Goal: Task Accomplishment & Management: Manage account settings

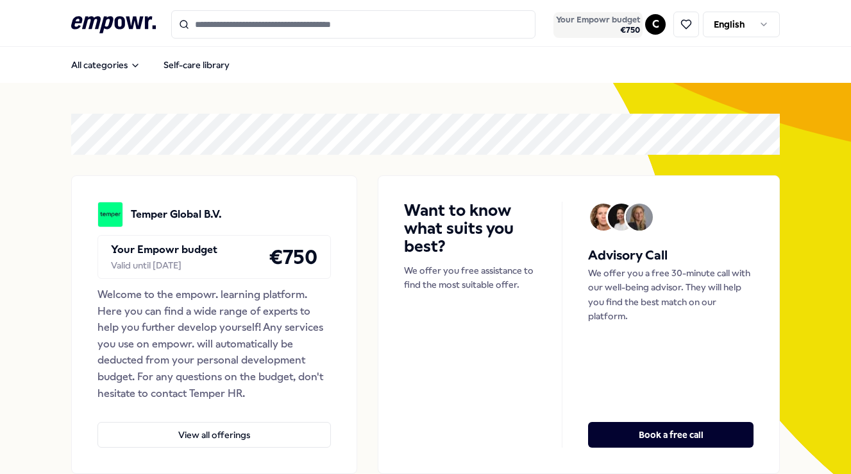
click at [627, 28] on span "€ 750" at bounding box center [598, 30] width 84 height 10
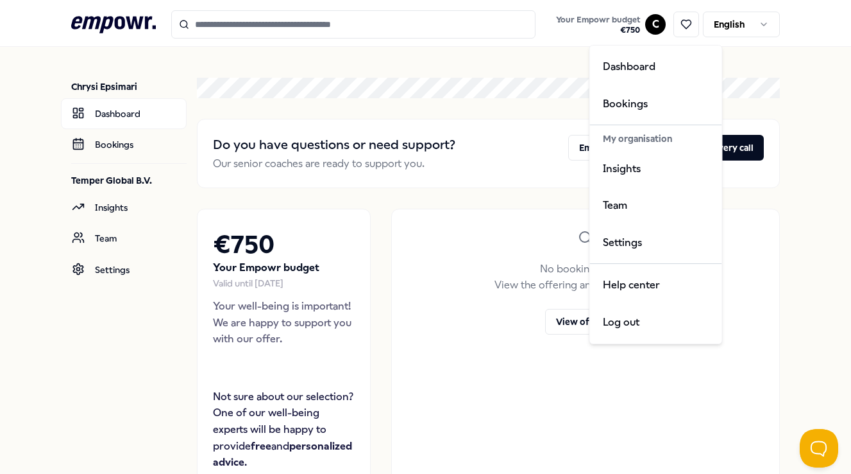
click at [650, 28] on html ".empowr-logo_svg__cls-1{fill:#03032f} Your Empowr budget € 750 C English Chrysi…" at bounding box center [425, 237] width 851 height 474
click at [622, 194] on div "Team" at bounding box center [656, 205] width 127 height 37
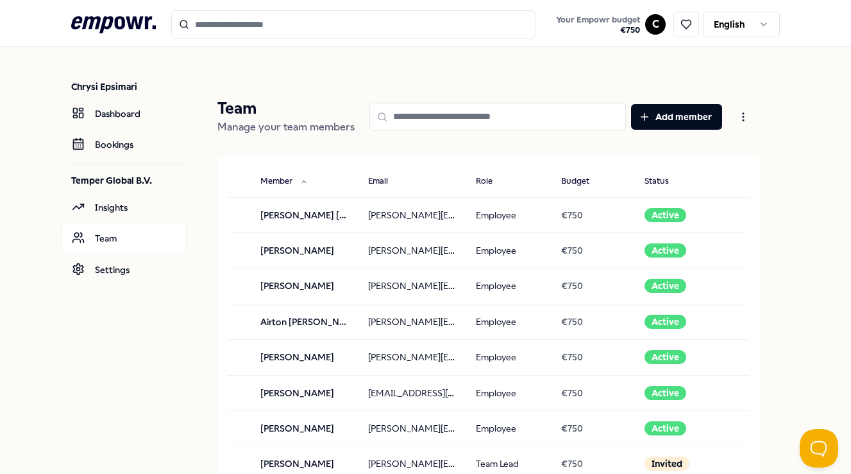
click at [481, 119] on input at bounding box center [498, 117] width 257 height 28
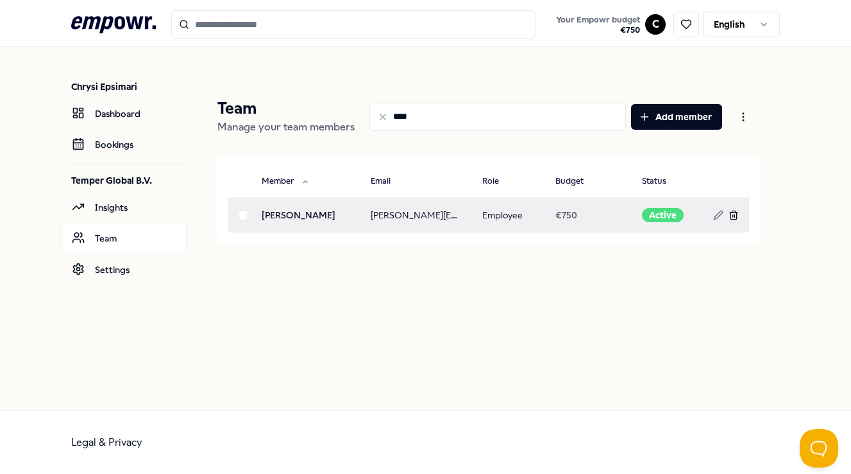
type input "****"
click at [732, 216] on icon at bounding box center [734, 215] width 10 height 10
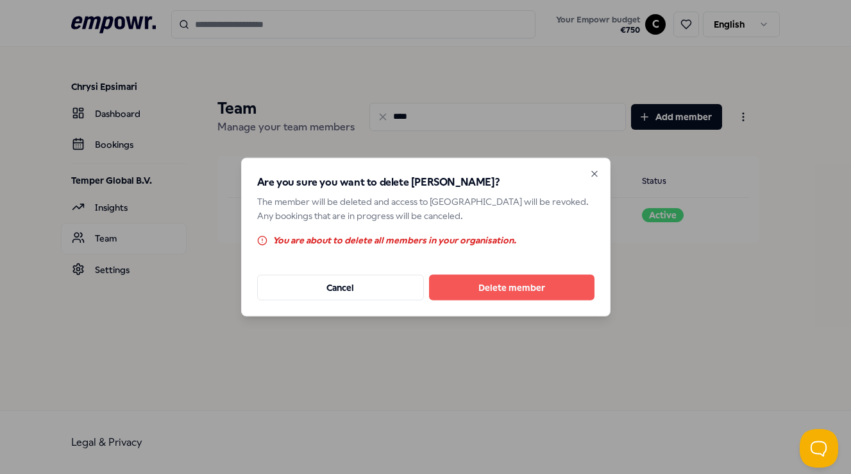
click at [600, 166] on div "Are you sure you want to delete [PERSON_NAME]? The member will be deleted and a…" at bounding box center [426, 237] width 370 height 158
click at [595, 172] on icon "button" at bounding box center [595, 174] width 10 height 10
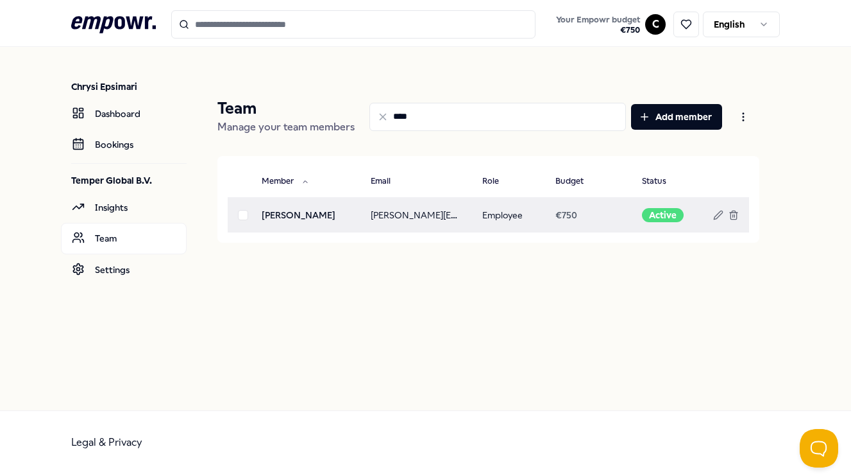
click at [244, 217] on button "button" at bounding box center [243, 215] width 10 height 10
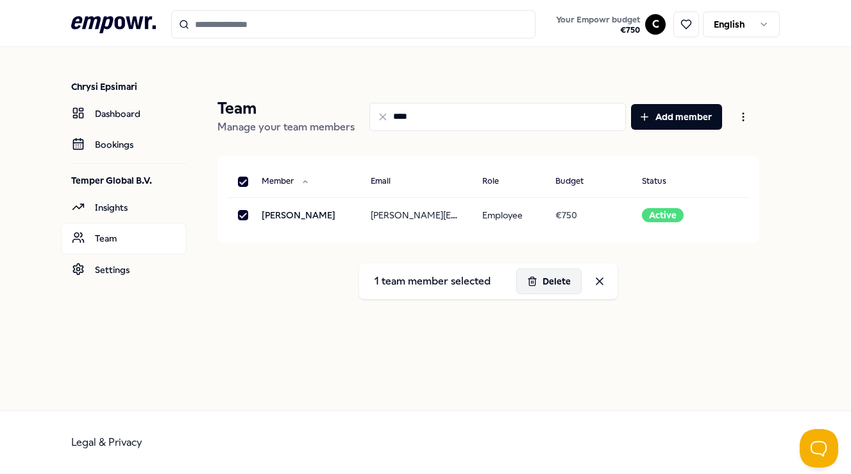
click at [536, 282] on icon at bounding box center [532, 281] width 10 height 10
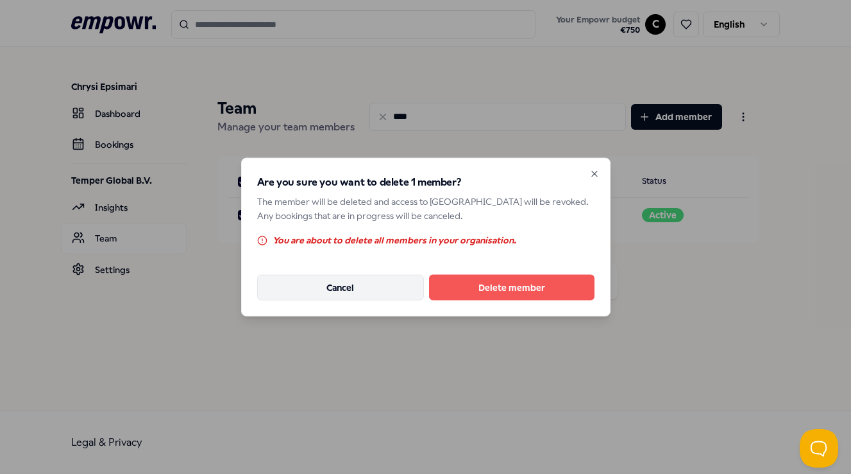
click at [387, 291] on button "Cancel" at bounding box center [340, 287] width 167 height 26
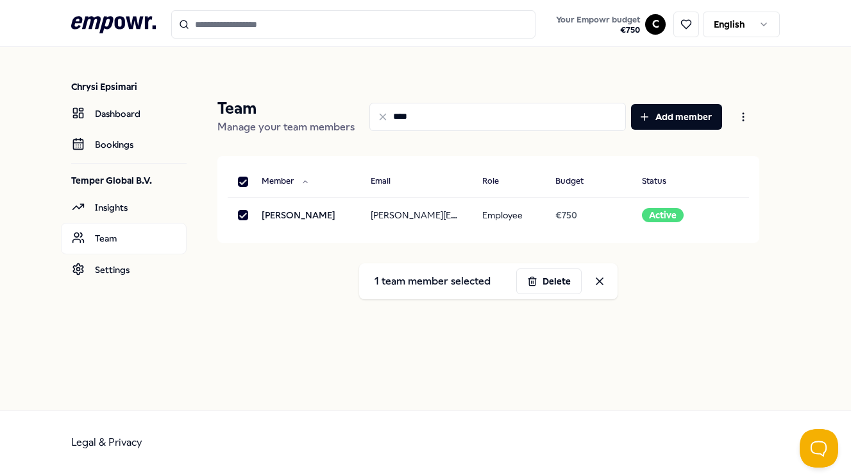
click at [242, 178] on button "button" at bounding box center [243, 181] width 10 height 10
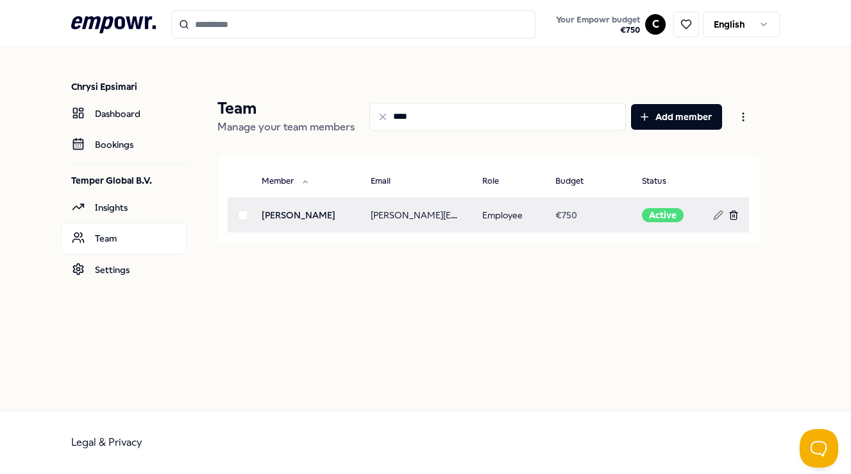
click at [733, 215] on line at bounding box center [733, 215] width 0 height 3
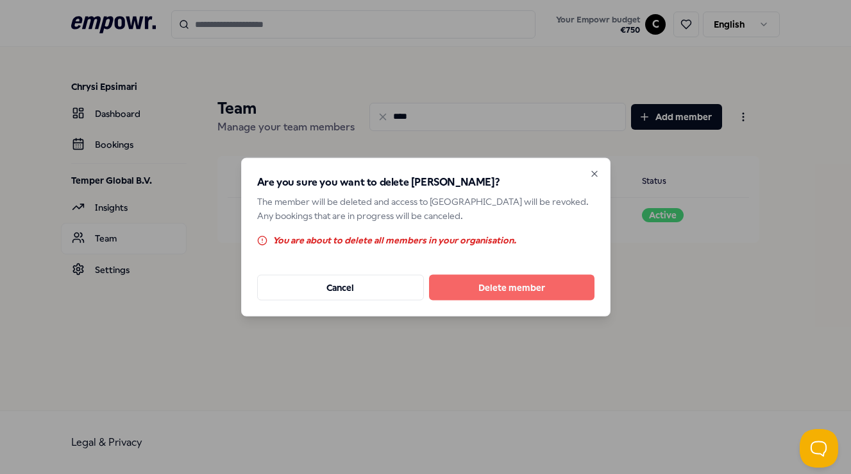
click at [525, 291] on button "Delete member" at bounding box center [512, 287] width 166 height 26
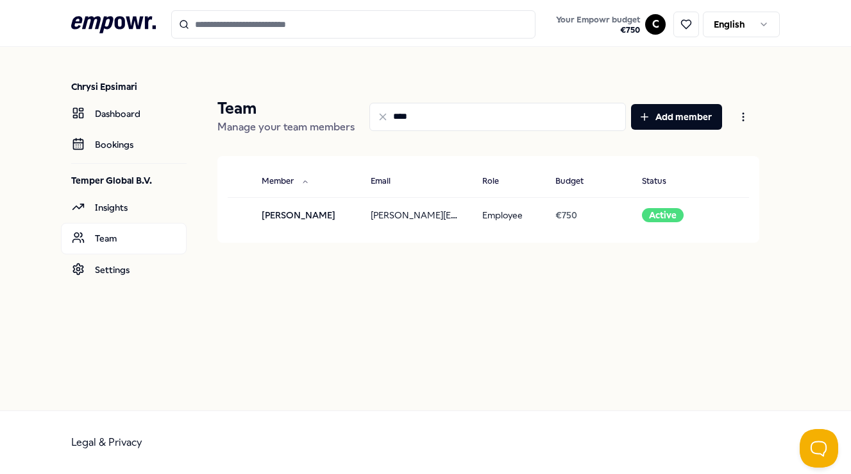
click at [536, 120] on input "****" at bounding box center [498, 117] width 257 height 28
click at [384, 119] on icon at bounding box center [383, 117] width 12 height 12
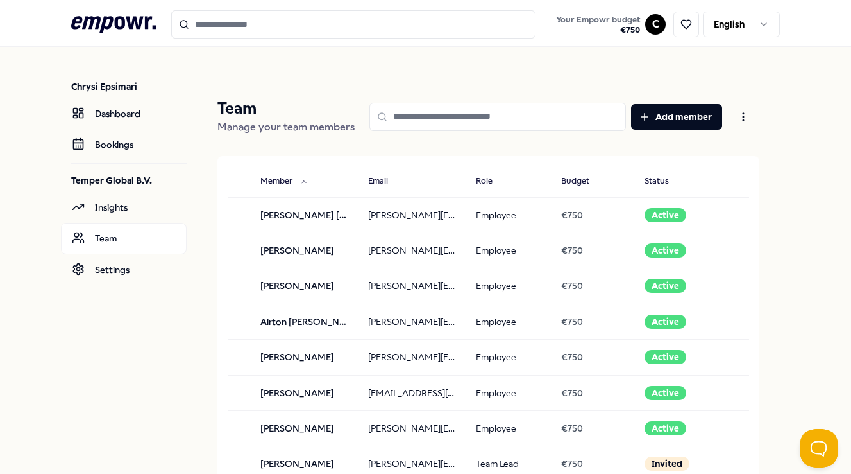
click at [414, 121] on input at bounding box center [498, 117] width 257 height 28
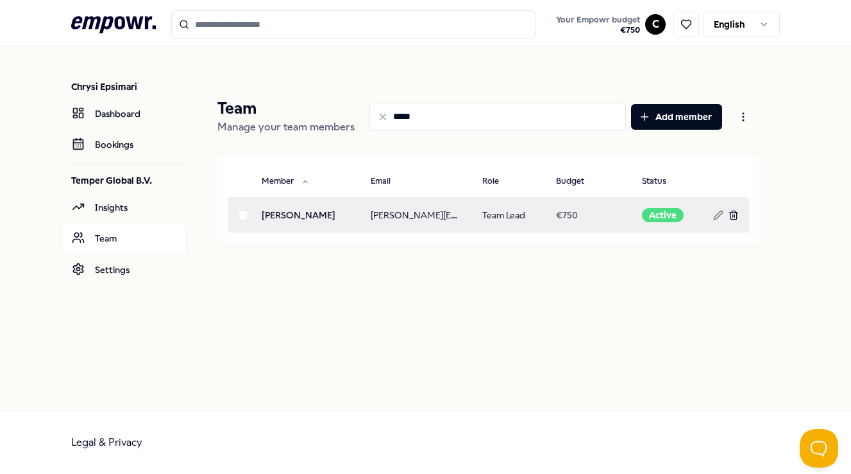
type input "*****"
click at [735, 216] on icon at bounding box center [734, 215] width 10 height 10
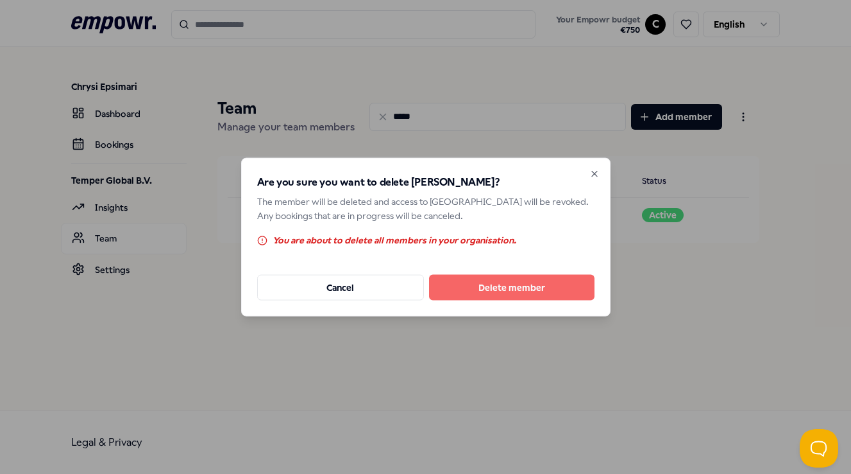
click at [513, 283] on button "Delete member" at bounding box center [512, 287] width 166 height 26
